Goal: Information Seeking & Learning: Learn about a topic

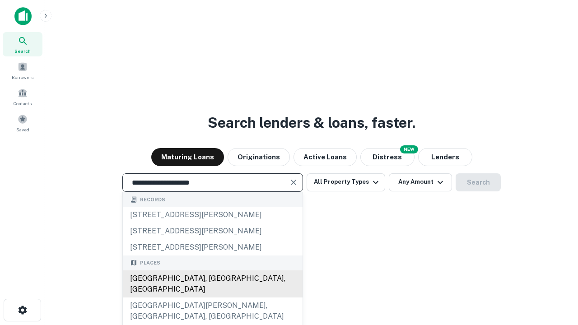
click at [212, 297] on div "[GEOGRAPHIC_DATA], [GEOGRAPHIC_DATA], [GEOGRAPHIC_DATA]" at bounding box center [213, 283] width 180 height 27
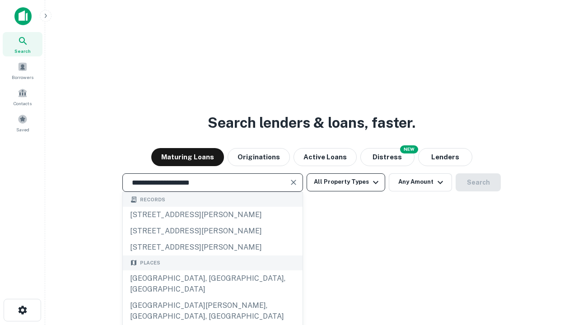
click at [346, 182] on button "All Property Types" at bounding box center [345, 182] width 79 height 18
type input "**********"
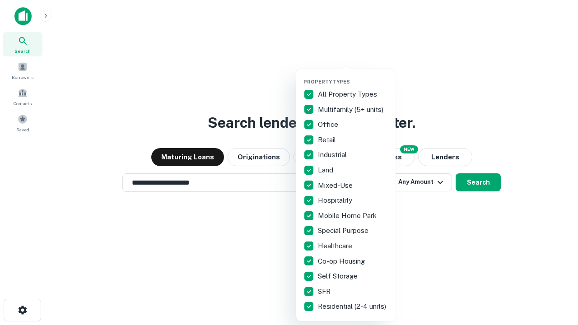
click at [353, 76] on button "button" at bounding box center [352, 76] width 99 height 0
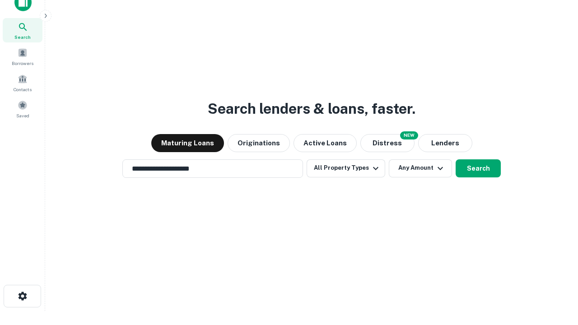
scroll to position [5, 109]
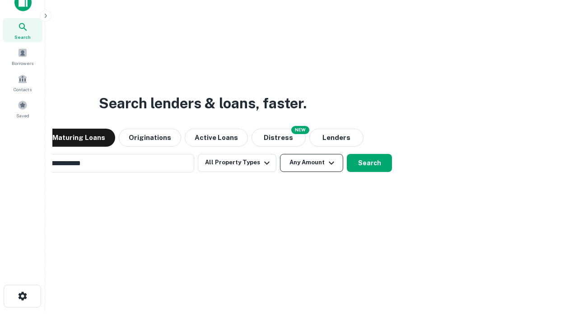
click at [280, 154] on button "Any Amount" at bounding box center [311, 163] width 63 height 18
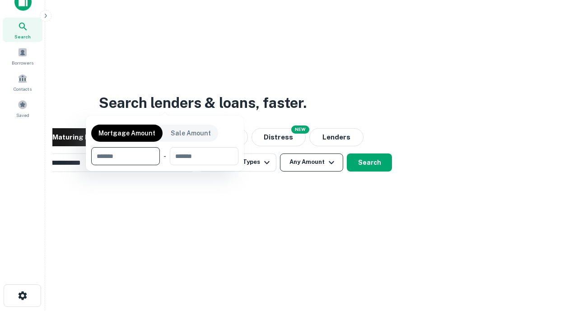
scroll to position [65, 255]
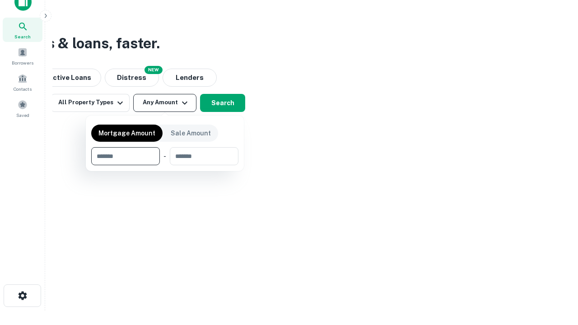
type input "*******"
click at [165, 165] on button "button" at bounding box center [164, 165] width 147 height 0
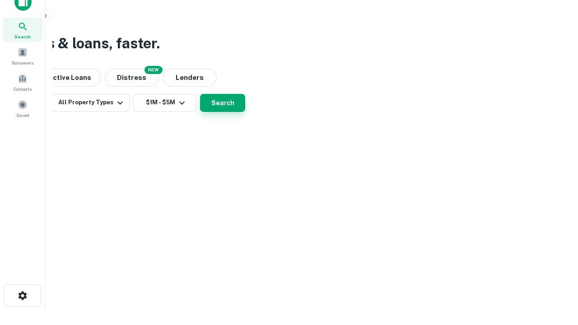
click at [245, 112] on button "Search" at bounding box center [222, 103] width 45 height 18
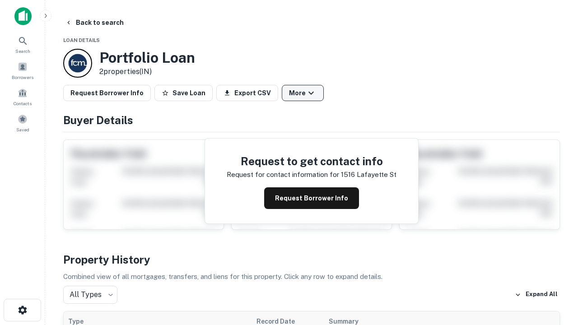
click at [302, 93] on button "More" at bounding box center [303, 93] width 42 height 16
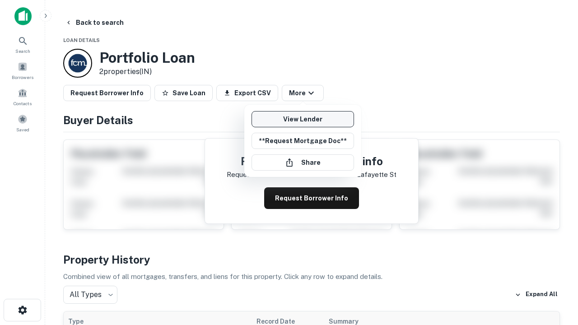
click at [302, 119] on link "View Lender" at bounding box center [302, 119] width 102 height 16
